Goal: Navigation & Orientation: Find specific page/section

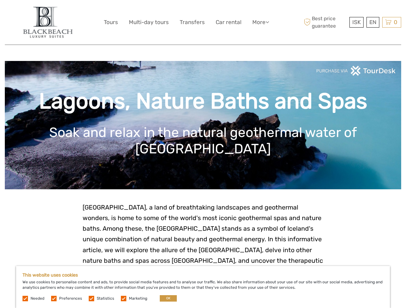
click at [260, 22] on link "More" at bounding box center [260, 22] width 17 height 9
click at [268, 22] on icon at bounding box center [267, 21] width 4 height 5
click at [356, 22] on span "ISK" at bounding box center [356, 22] width 8 height 6
click at [372, 22] on div "EN English Español Deutsch" at bounding box center [372, 22] width 13 height 11
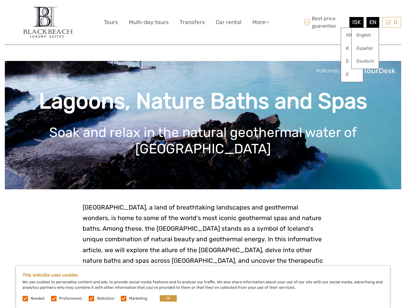
click at [391, 22] on div "0 Items Total 0 ISK Checkout The shopping cart is empty." at bounding box center [391, 22] width 19 height 11
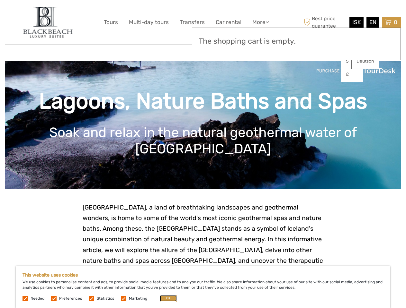
click at [165, 299] on button "OK" at bounding box center [168, 299] width 17 height 6
